Goal: Communication & Community: Ask a question

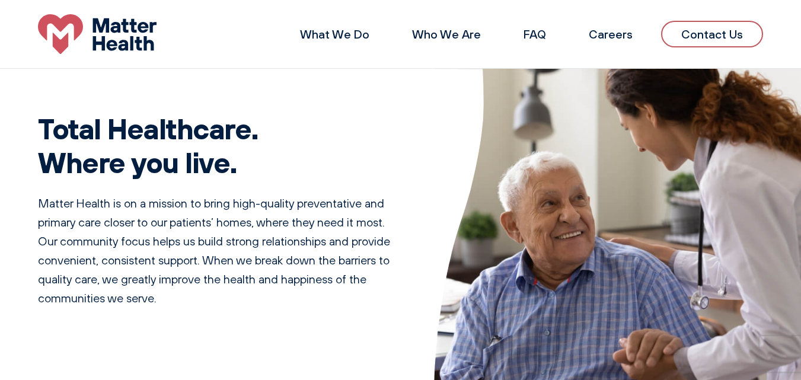
click at [700, 40] on link "Contact Us" at bounding box center [712, 34] width 102 height 27
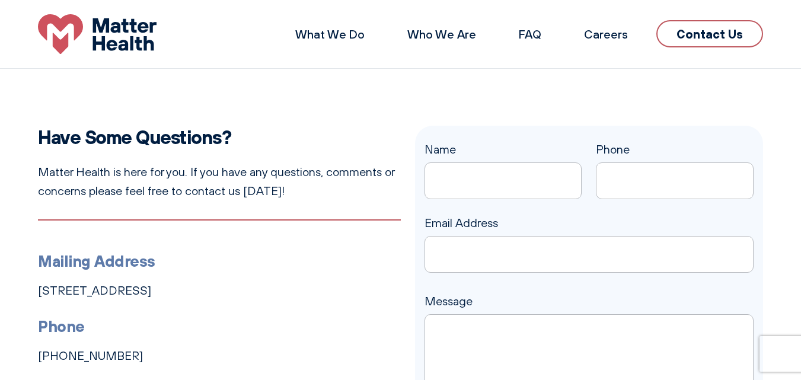
click at [468, 183] on input "Name" at bounding box center [503, 180] width 158 height 37
type input "[PERSON_NAME]"
type input "5616923978"
type input "[PERSON_NAME][EMAIL_ADDRESS][PERSON_NAME][DOMAIN_NAME]"
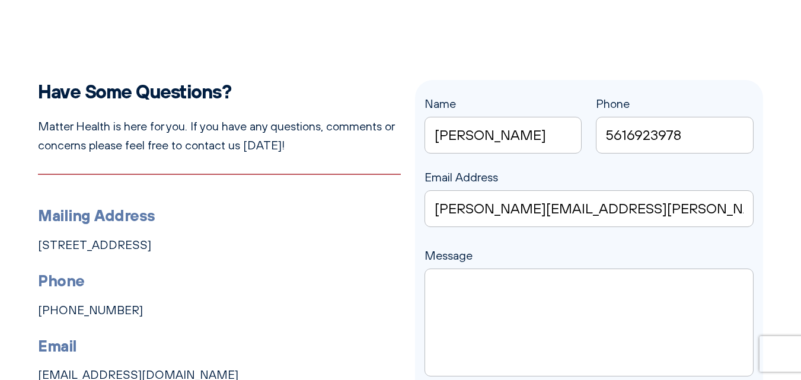
scroll to position [119, 0]
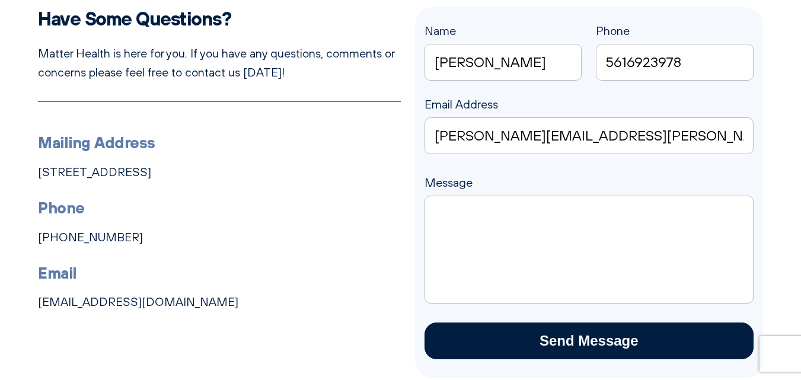
click at [495, 217] on textarea "Message" at bounding box center [588, 250] width 329 height 108
paste textarea "Hi, Gain a competitive edge at "[GEOGRAPHIC_DATA] 2025" with our verified list …"
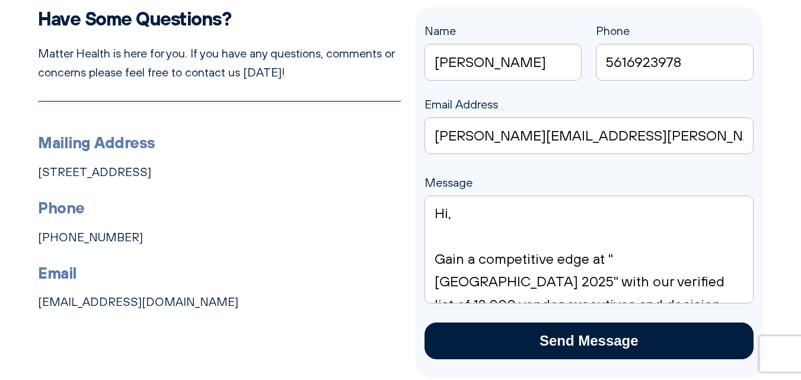
scroll to position [169, 0]
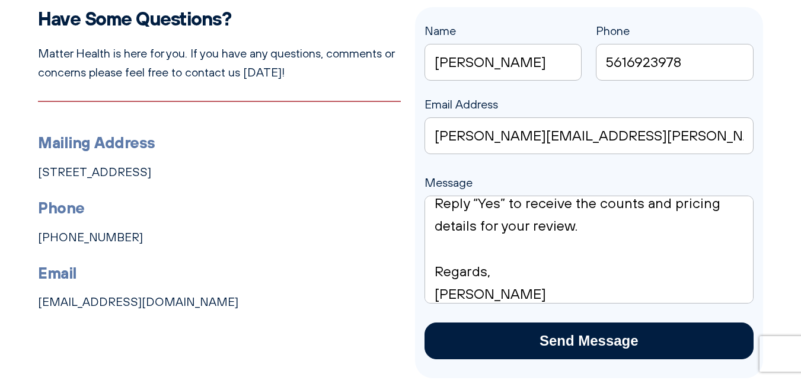
type textarea "Hi, Gain a competitive edge at "[GEOGRAPHIC_DATA] 2025" with our verified list …"
click at [593, 347] on input "Send Message" at bounding box center [588, 340] width 329 height 37
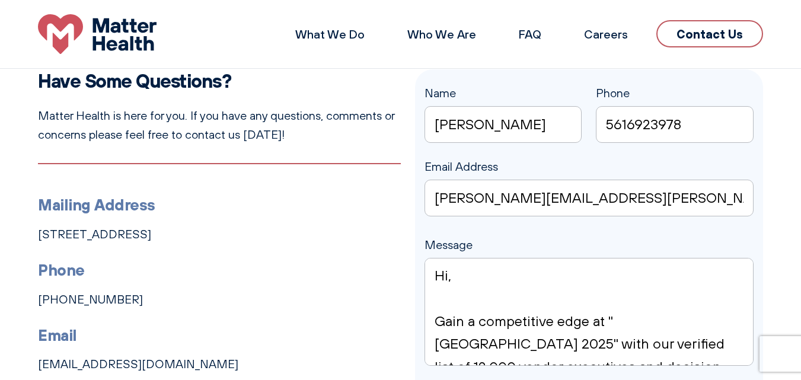
scroll to position [0, 0]
